Goal: Entertainment & Leisure: Consume media (video, audio)

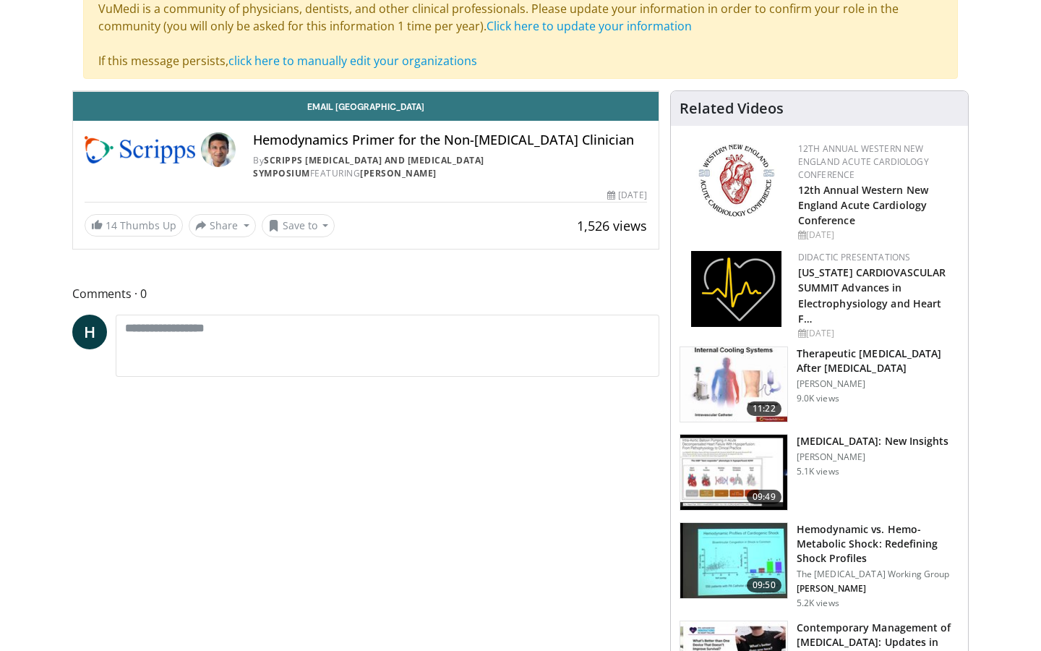
click at [386, 111] on icon "Video Player" at bounding box center [366, 91] width 41 height 41
click at [720, 62] on div "Progress Bar" at bounding box center [720, 59] width 1 height 6
click at [849, 62] on div "Progress Bar" at bounding box center [849, 59] width 1 height 6
